Goal: Task Accomplishment & Management: Use online tool/utility

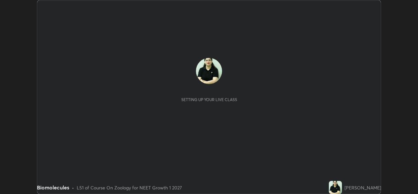
scroll to position [194, 417]
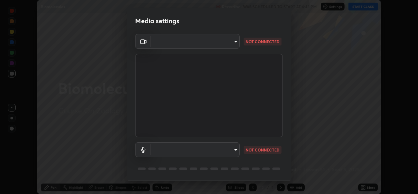
type input "d9eabbb9e311c19d0284951f952de08a34a72adfc2f94cd2cdb53a3f531a5aff"
type input "5d0d1729db253088b500f0ebf76b23a716669cfb5e53079fbe40a5b6c056b6e6"
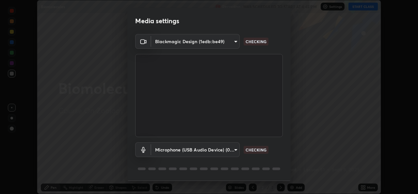
scroll to position [21, 0]
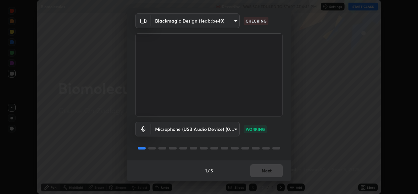
click at [268, 169] on div "1 / 5 Next" at bounding box center [208, 170] width 163 height 21
click at [269, 171] on button "Next" at bounding box center [266, 170] width 33 height 13
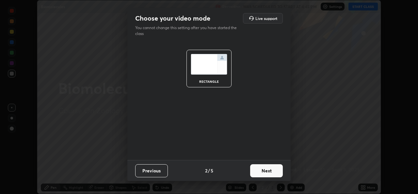
click at [270, 169] on button "Next" at bounding box center [266, 170] width 33 height 13
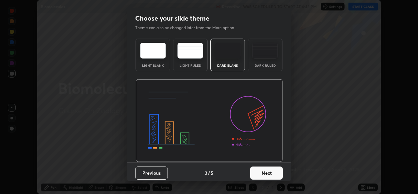
click at [269, 169] on button "Next" at bounding box center [266, 172] width 33 height 13
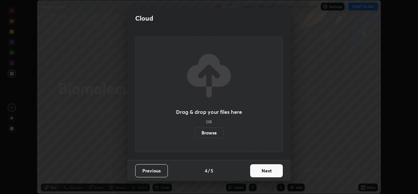
click at [268, 169] on button "Next" at bounding box center [266, 170] width 33 height 13
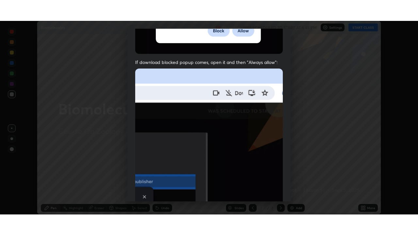
scroll to position [154, 0]
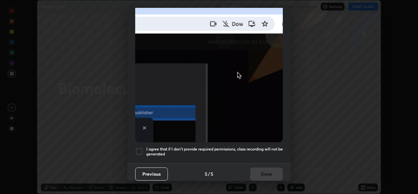
click at [143, 148] on div "I agree that if I don't provide required permissions, class recording will not …" at bounding box center [209, 151] width 148 height 8
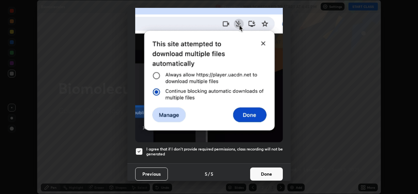
click at [266, 168] on button "Done" at bounding box center [266, 173] width 33 height 13
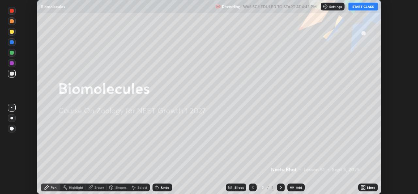
click at [368, 7] on button "START CLASS" at bounding box center [362, 7] width 29 height 8
click at [365, 187] on icon at bounding box center [362, 186] width 5 height 5
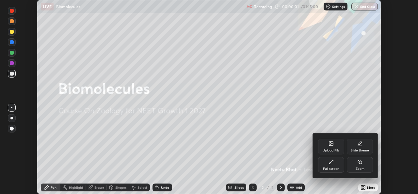
click at [333, 164] on icon at bounding box center [330, 161] width 5 height 5
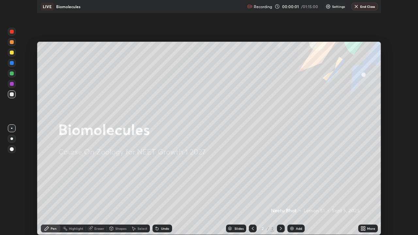
scroll to position [235, 418]
